Goal: Task Accomplishment & Management: Use online tool/utility

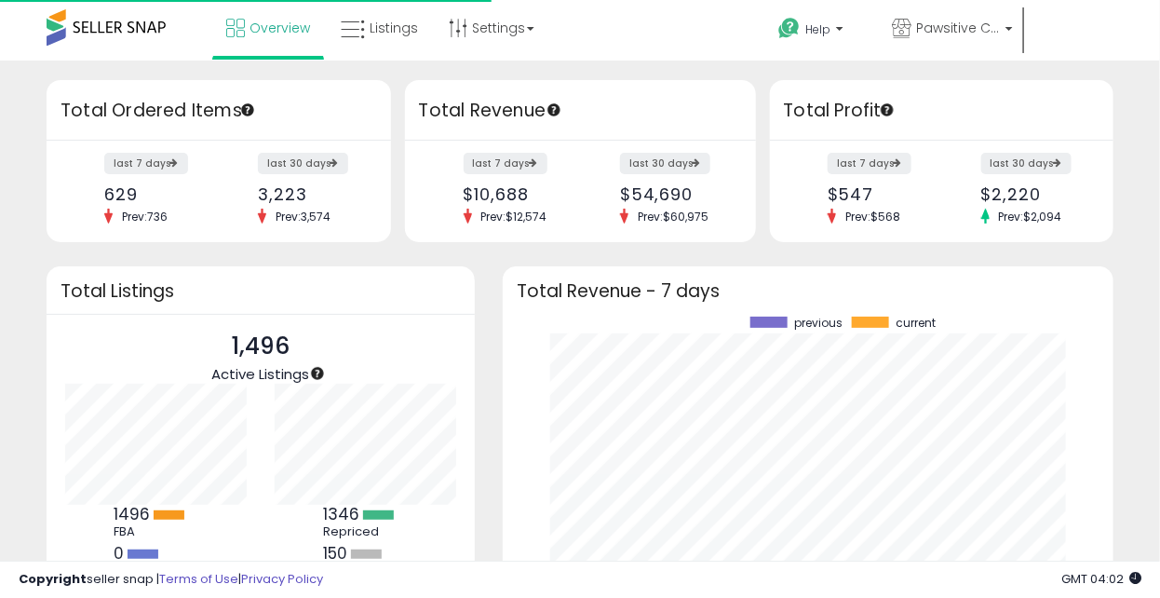
scroll to position [260, 574]
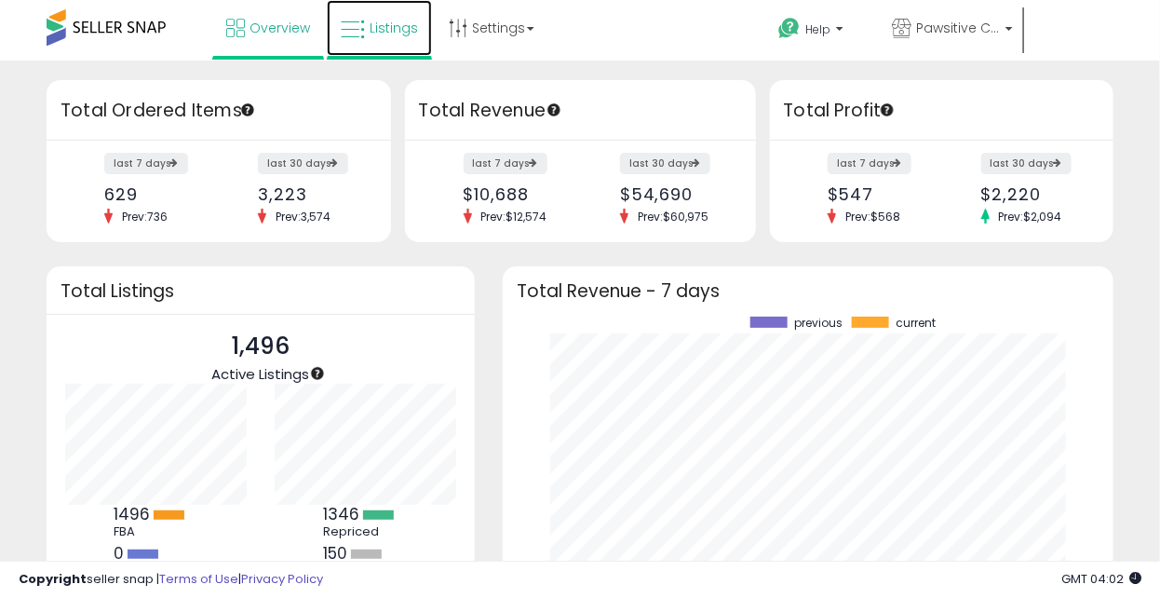
click at [366, 31] on link "Listings" at bounding box center [379, 28] width 105 height 56
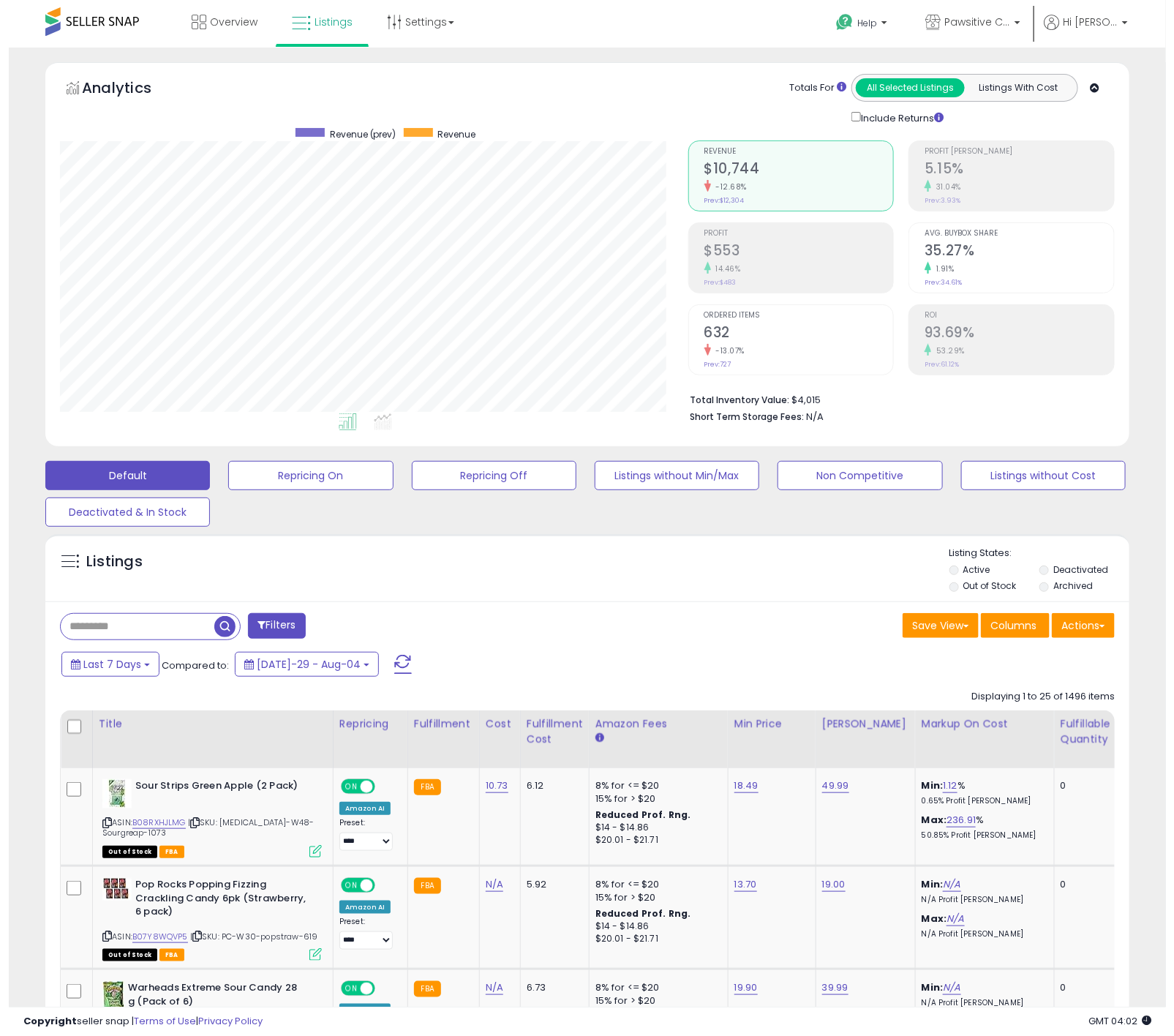
scroll to position [301, 628]
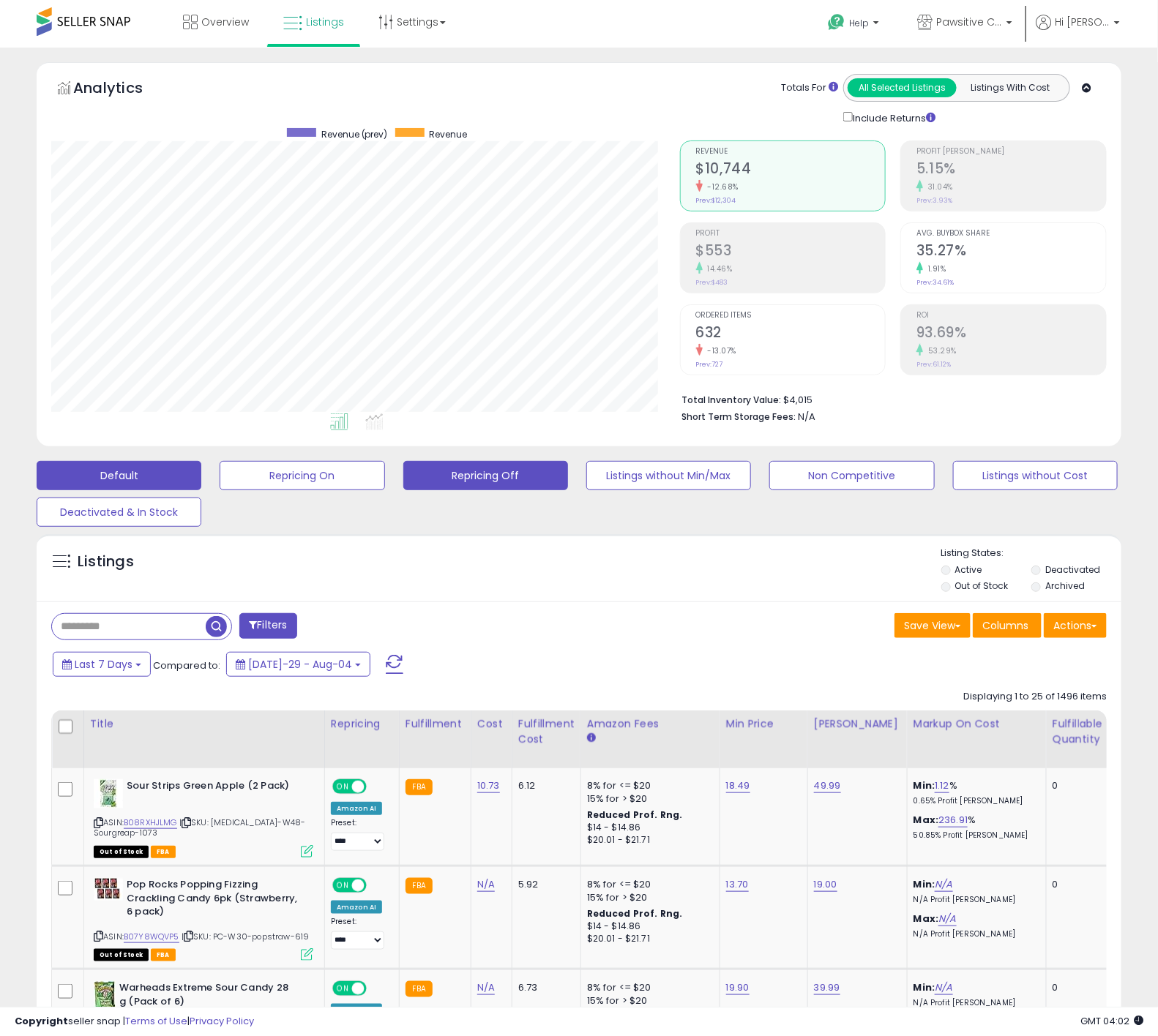
click at [384, 469] on button "Repricing Off" at bounding box center [301, 476] width 164 height 29
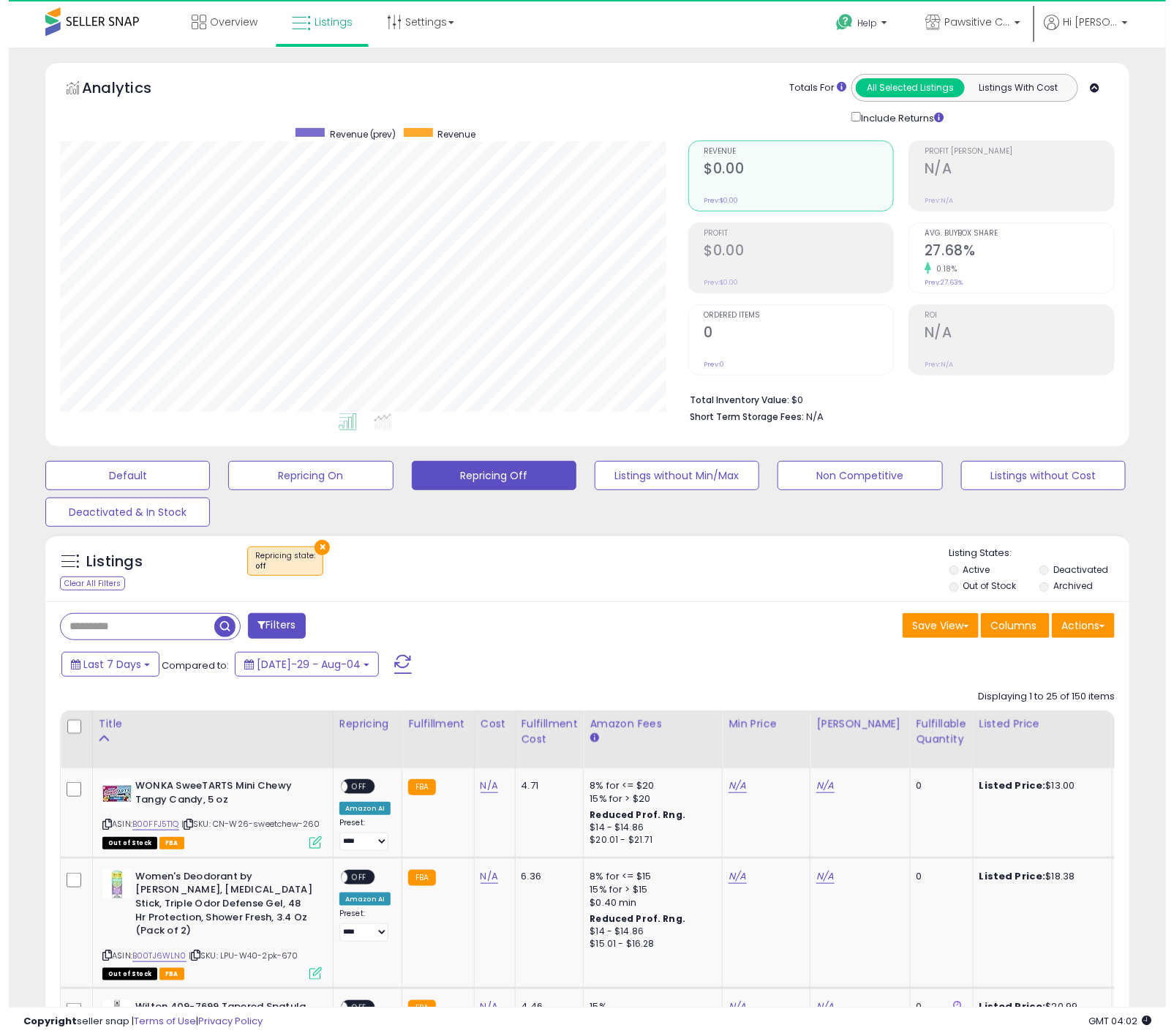
scroll to position [301, 628]
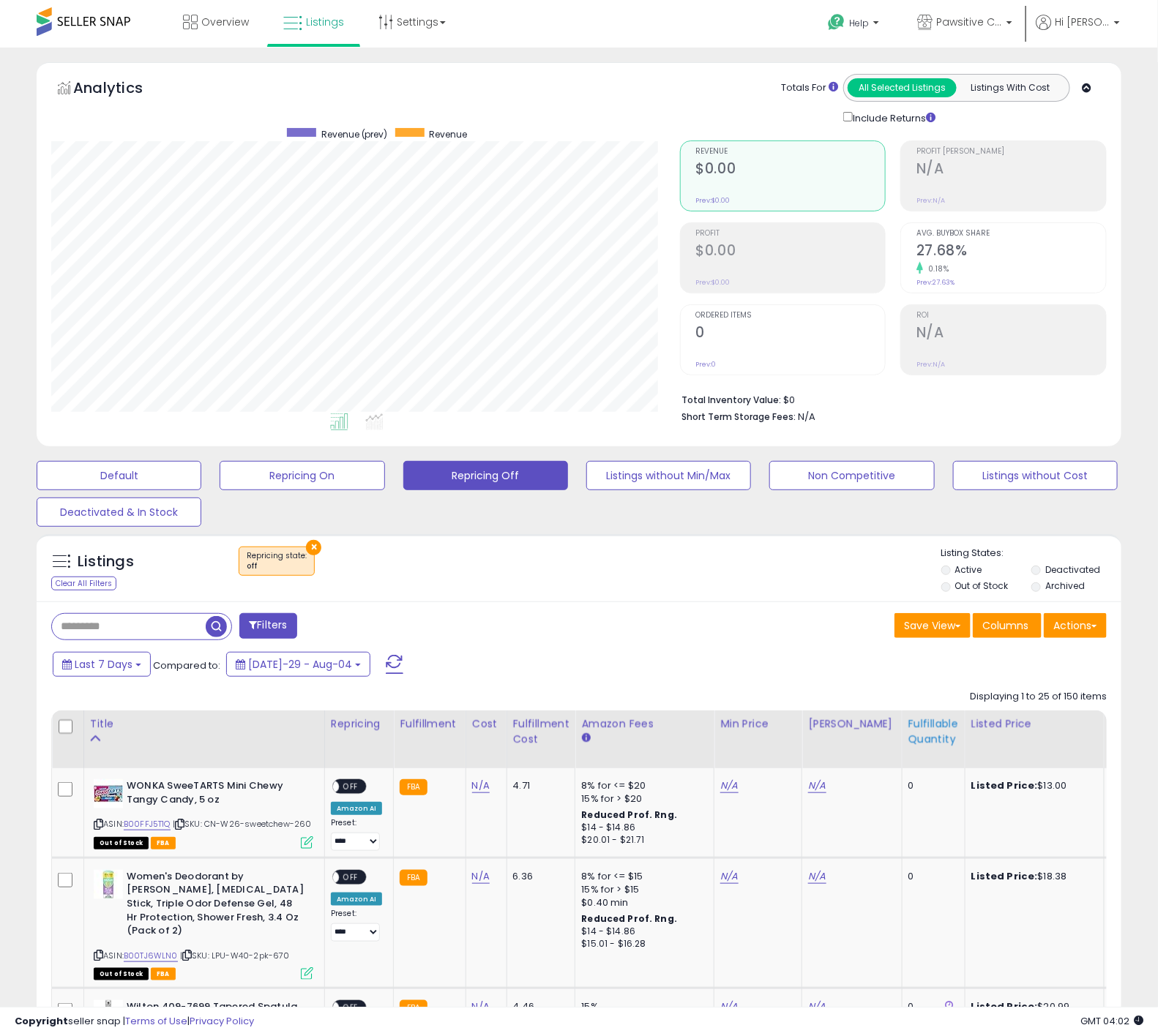
click at [917, 469] on div "Fulfillable Quantity" at bounding box center [933, 732] width 50 height 31
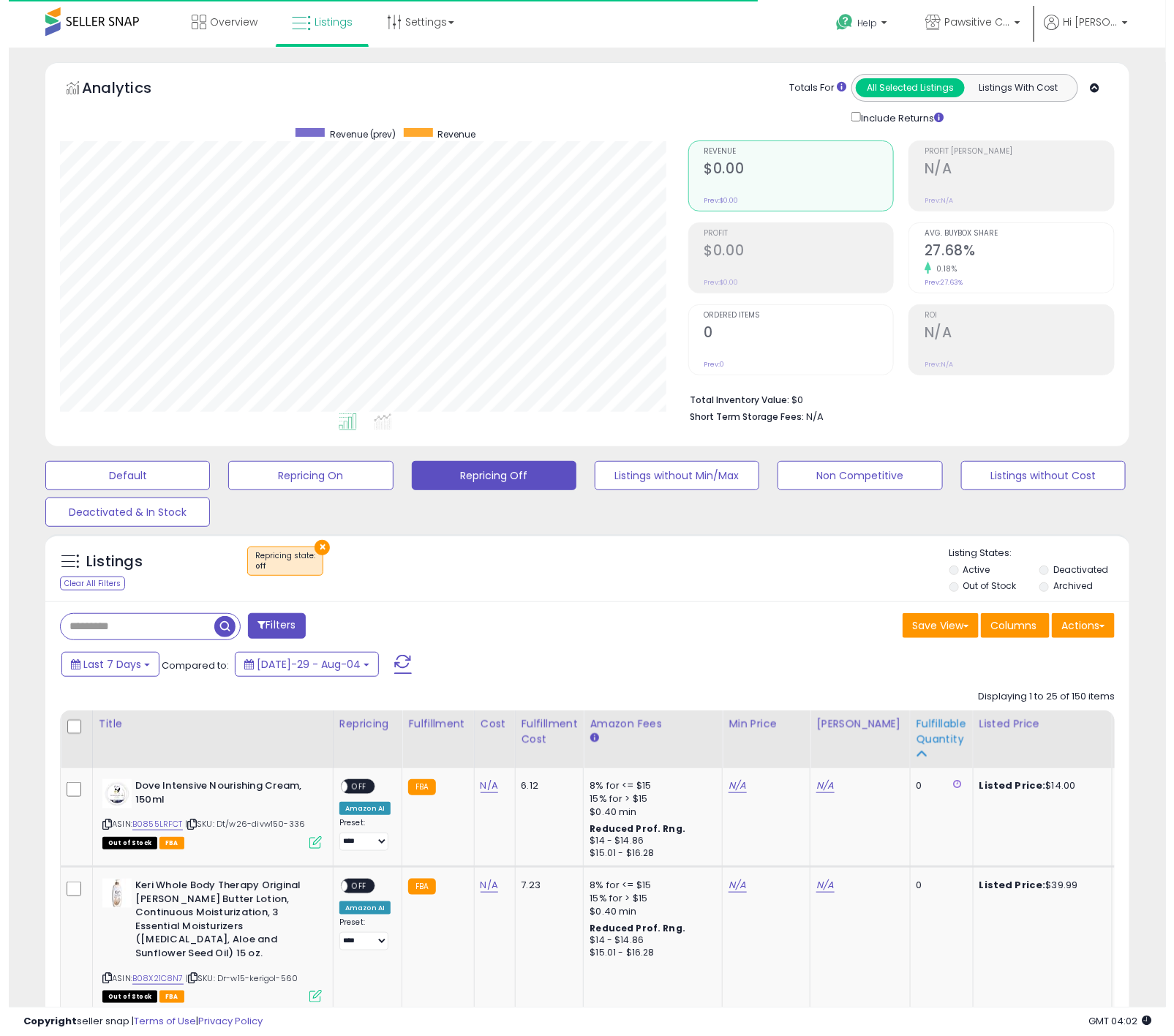
scroll to position [731546, 731004]
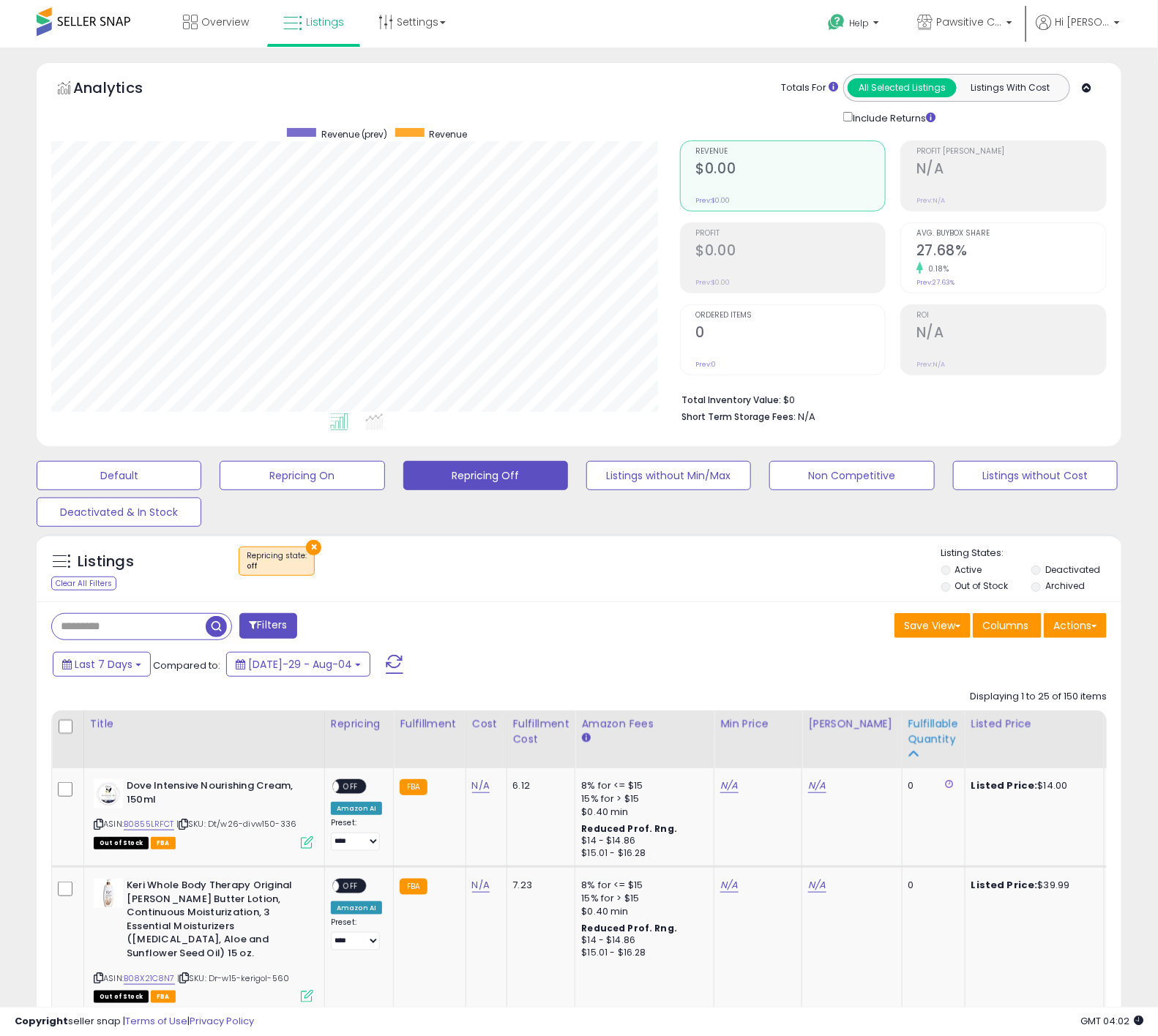
click at [908, 469] on div "Fulfillable Quantity" at bounding box center [933, 732] width 50 height 31
